Goal: Book appointment/travel/reservation

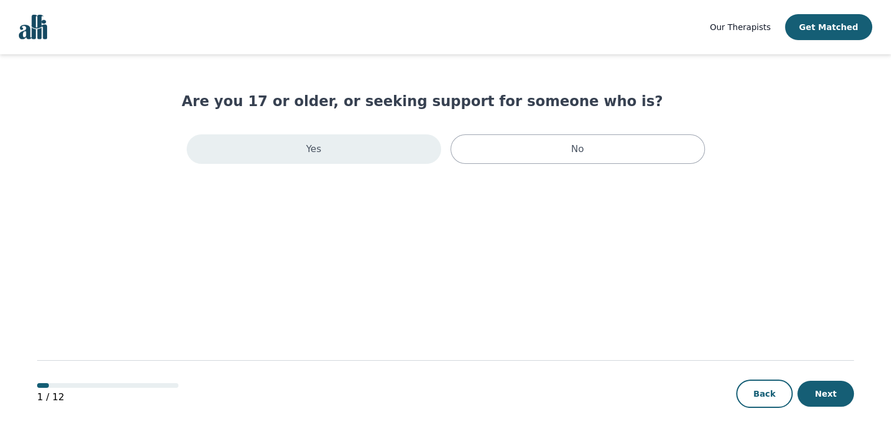
click at [318, 150] on p "Yes" at bounding box center [313, 149] width 15 height 14
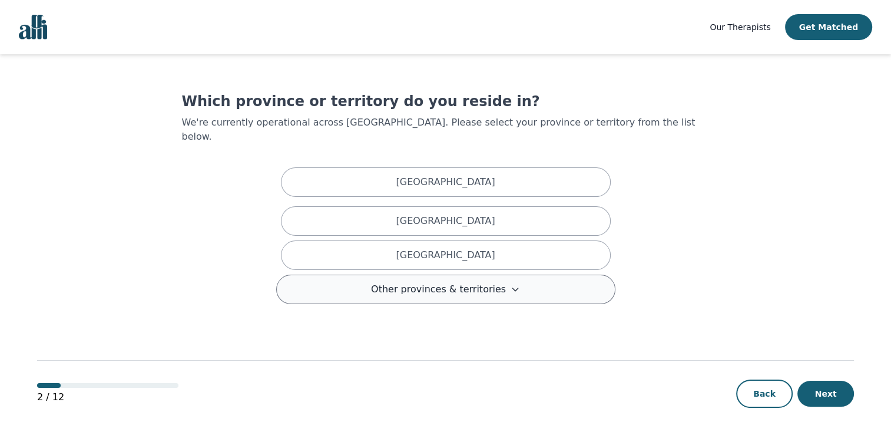
click at [428, 282] on span "Other provinces & territories" at bounding box center [438, 289] width 135 height 14
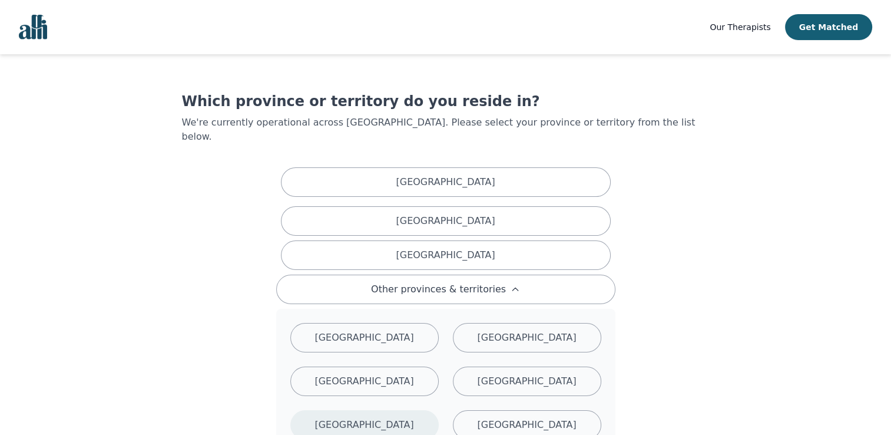
click at [327, 410] on div "[GEOGRAPHIC_DATA]" at bounding box center [364, 424] width 148 height 29
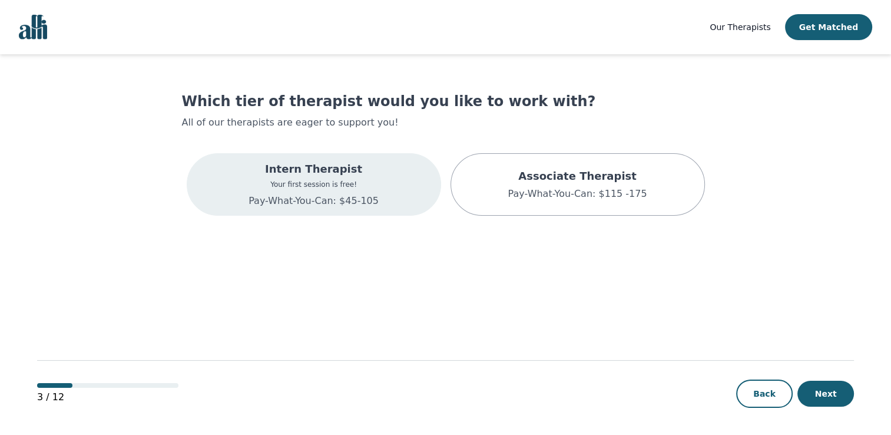
click at [337, 197] on p "Pay-What-You-Can: $45-105" at bounding box center [314, 201] width 130 height 14
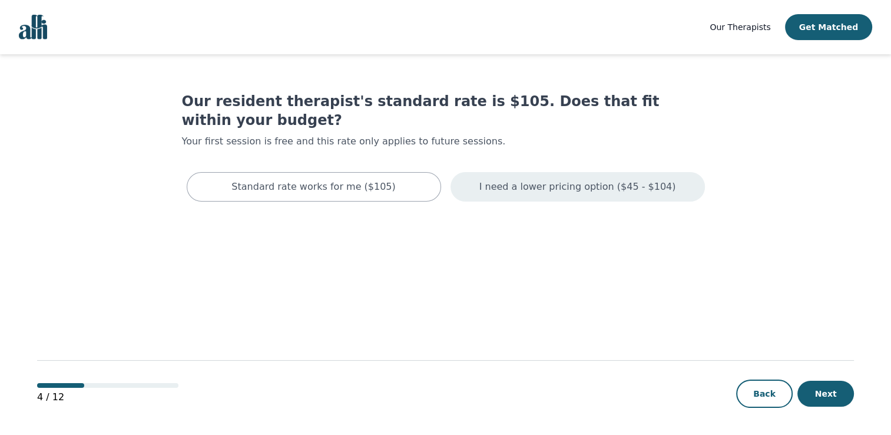
click at [531, 180] on p "I need a lower pricing option ($45 - $104)" at bounding box center [577, 187] width 197 height 14
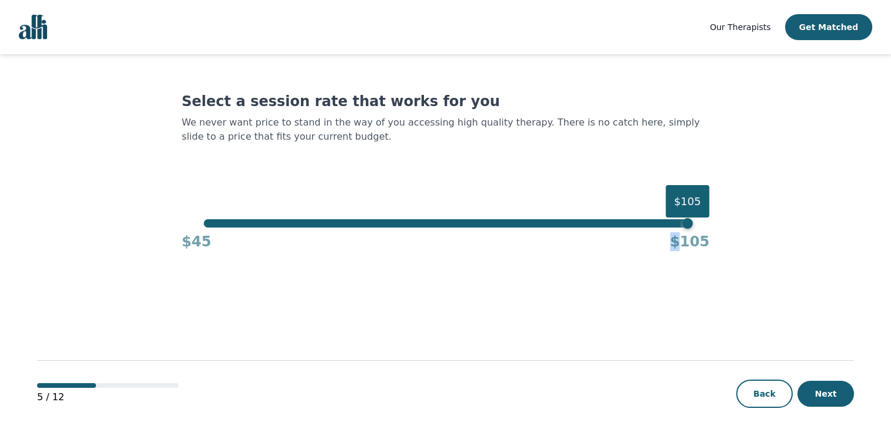
drag, startPoint x: 687, startPoint y: 230, endPoint x: 237, endPoint y: 239, distance: 450.1
click at [237, 239] on div "$45 $105" at bounding box center [446, 239] width 528 height 24
click at [691, 217] on div "$105" at bounding box center [688, 201] width 44 height 32
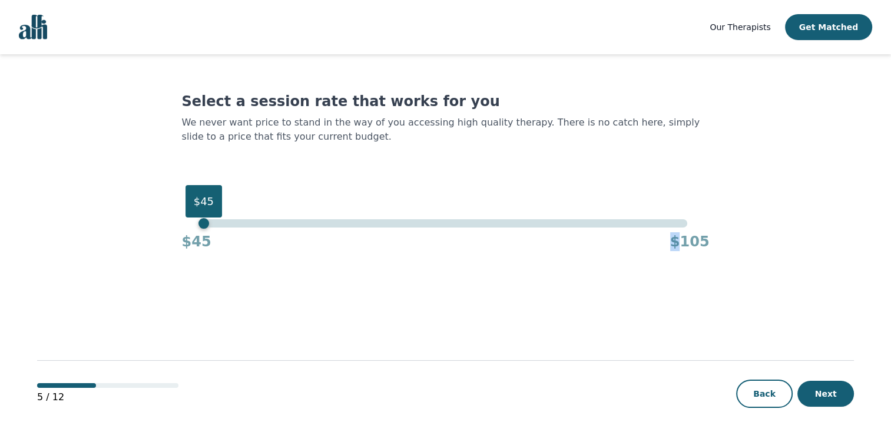
drag, startPoint x: 691, startPoint y: 227, endPoint x: 188, endPoint y: 224, distance: 503.0
click at [188, 224] on div "$45 $45 $105" at bounding box center [446, 235] width 528 height 32
click at [821, 392] on button "Next" at bounding box center [826, 394] width 57 height 26
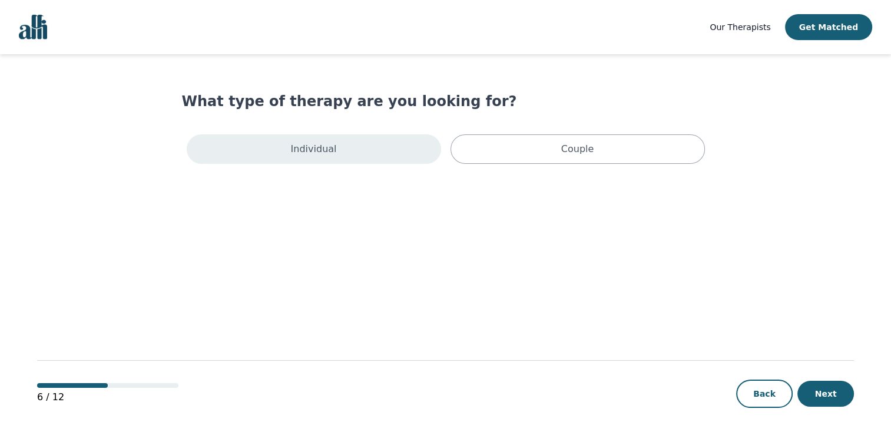
click at [337, 147] on div "Individual" at bounding box center [314, 148] width 254 height 29
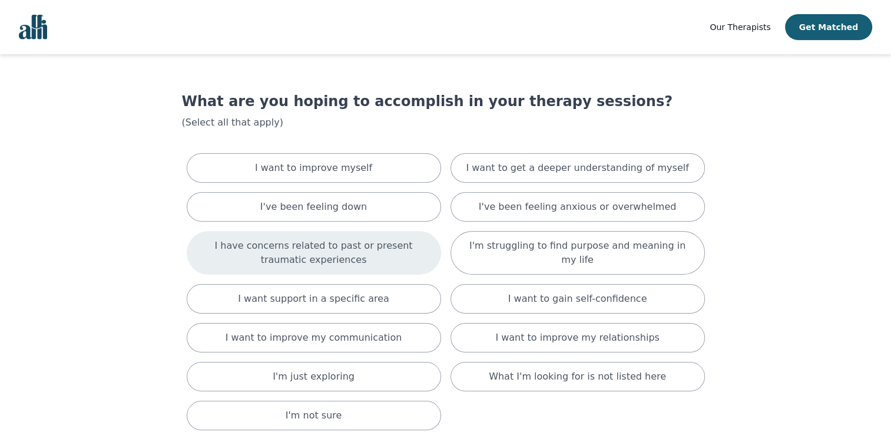
click at [296, 245] on p "I have concerns related to past or present traumatic experiences" at bounding box center [313, 253] width 225 height 28
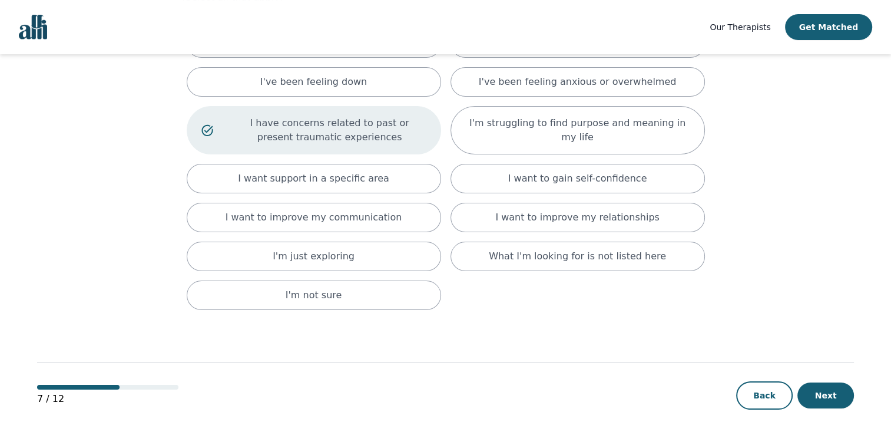
scroll to position [125, 0]
click at [834, 390] on button "Next" at bounding box center [826, 395] width 57 height 26
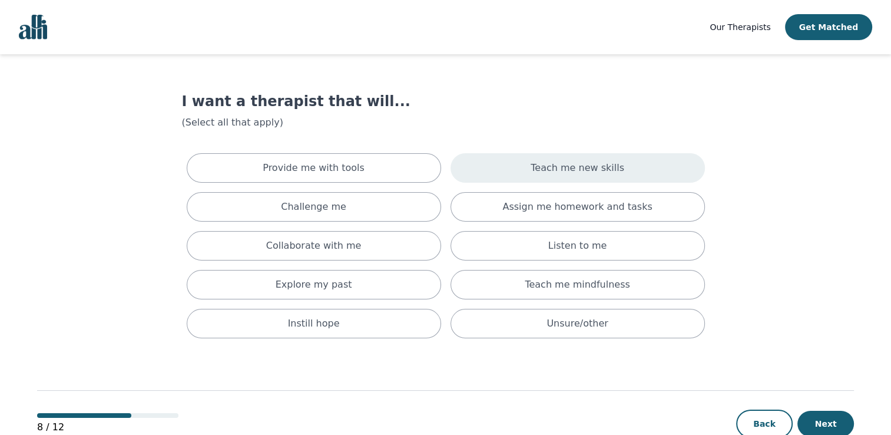
click at [554, 173] on p "Teach me new skills" at bounding box center [578, 168] width 94 height 14
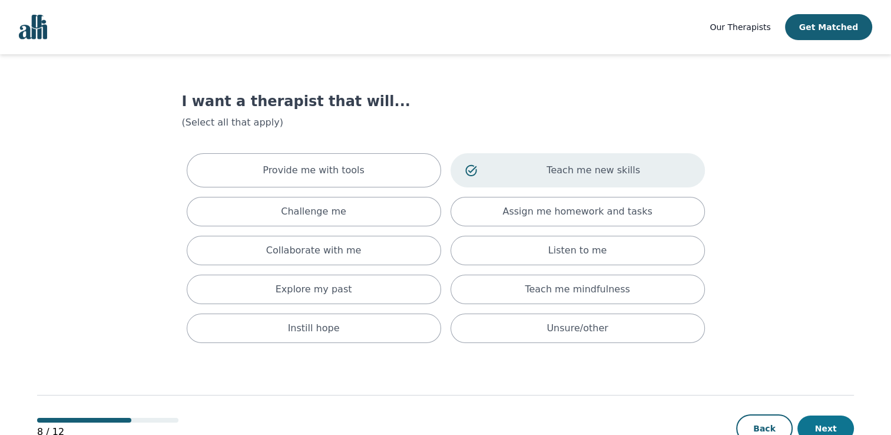
click at [825, 426] on button "Next" at bounding box center [826, 428] width 57 height 26
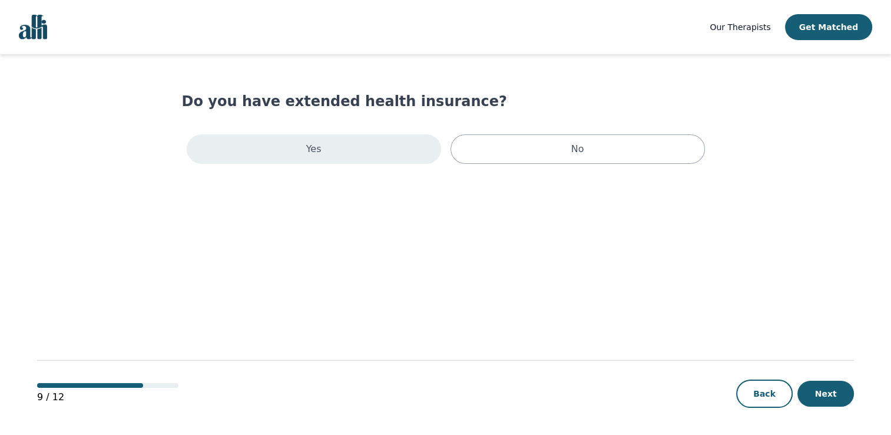
click at [394, 150] on div "Yes" at bounding box center [314, 148] width 254 height 29
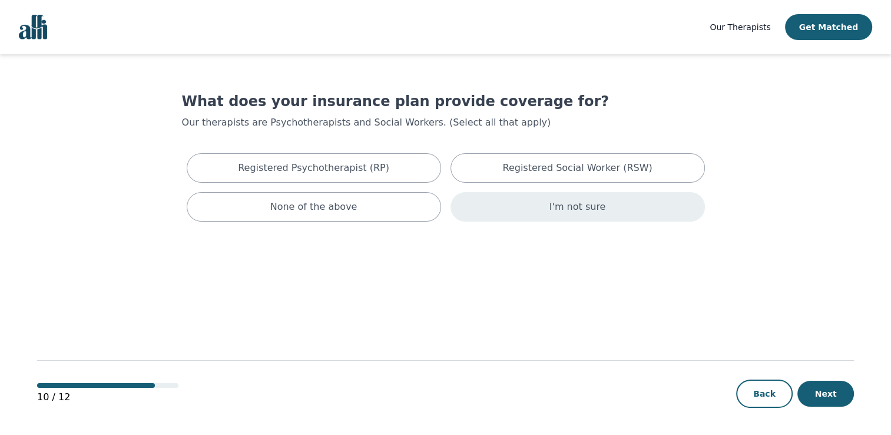
click at [545, 216] on div "I'm not sure" at bounding box center [578, 206] width 254 height 29
click at [830, 404] on button "Next" at bounding box center [826, 394] width 57 height 26
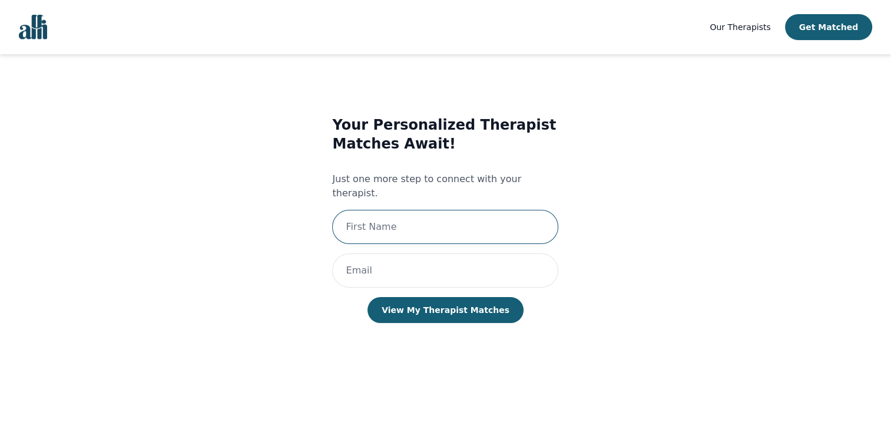
click at [396, 211] on input "text" at bounding box center [445, 227] width 226 height 34
